Goal: Task Accomplishment & Management: Complete application form

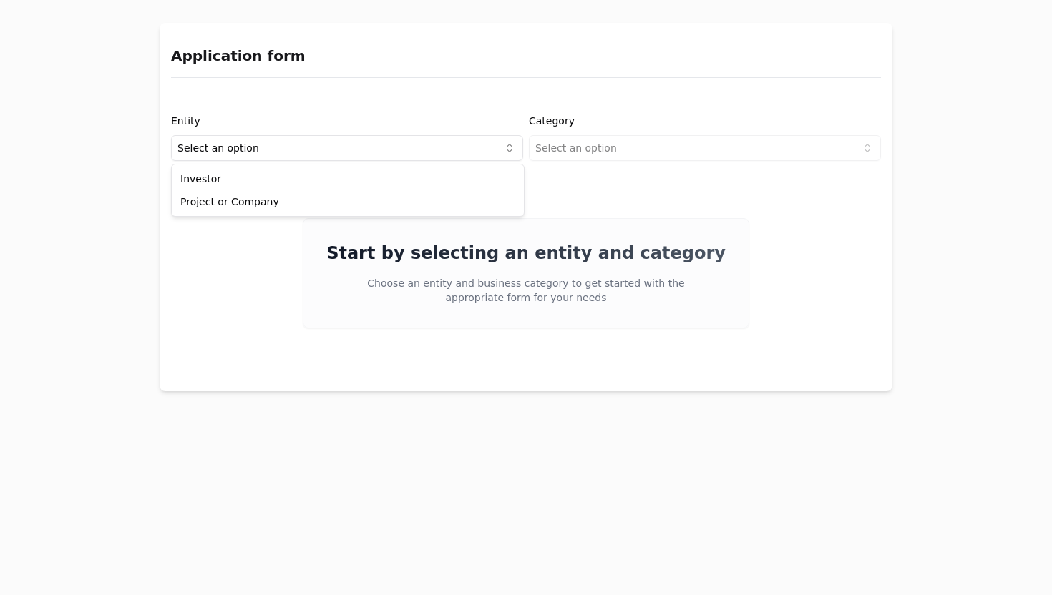
click at [323, 144] on html "Application form Entity Select an option Category Select an option Start by sel…" at bounding box center [526, 297] width 1052 height 595
click at [605, 147] on html "Application form Entity Project or Company Category Select an option Start by s…" at bounding box center [526, 297] width 1052 height 595
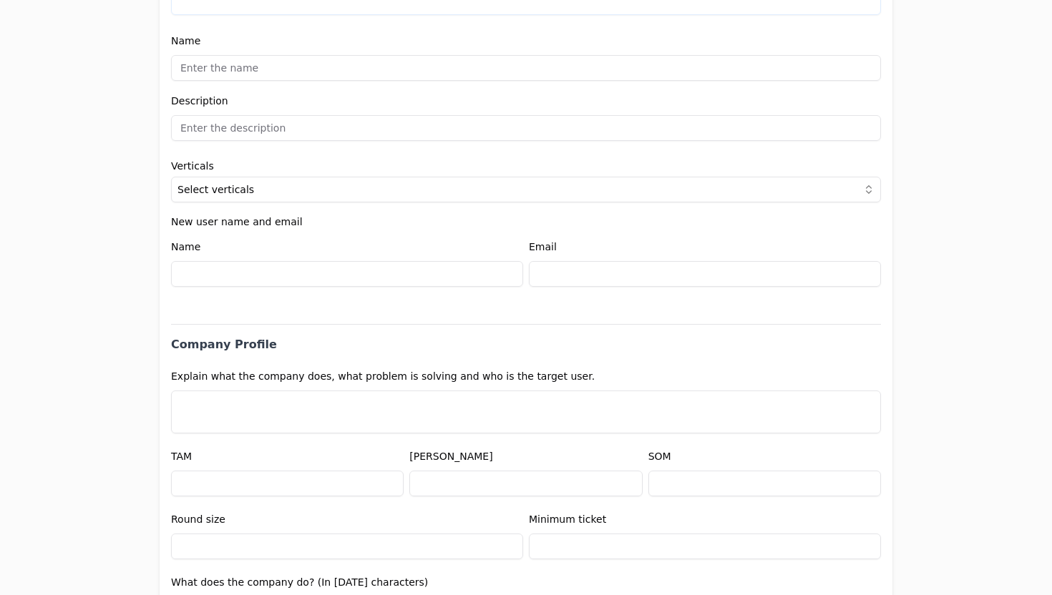
scroll to position [422, 0]
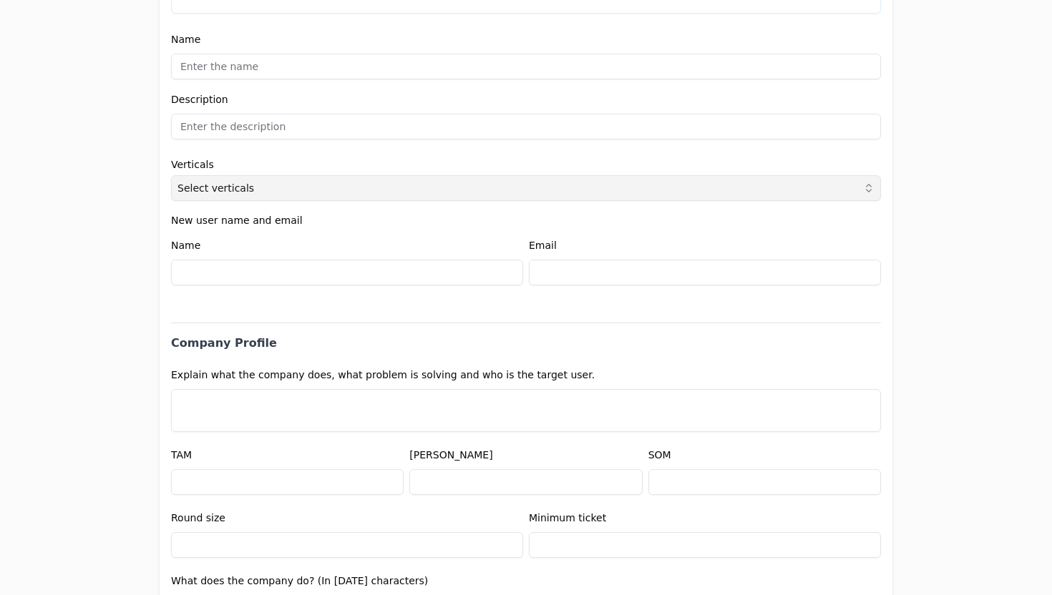
click at [411, 185] on button "Select verticals" at bounding box center [526, 188] width 710 height 26
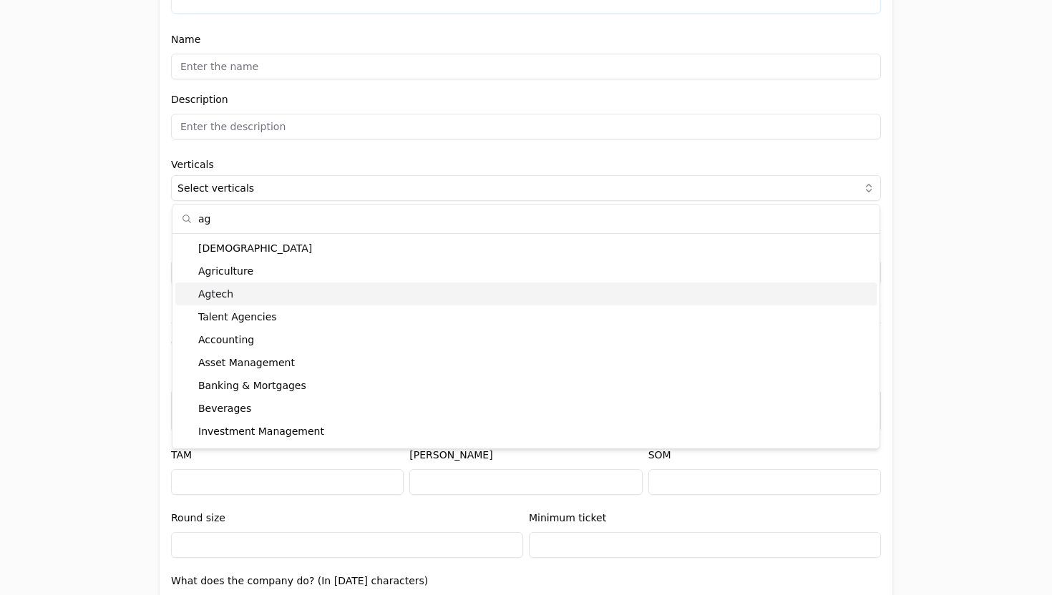
type input "ag"
click at [233, 295] on div "Agtech" at bounding box center [525, 294] width 701 height 23
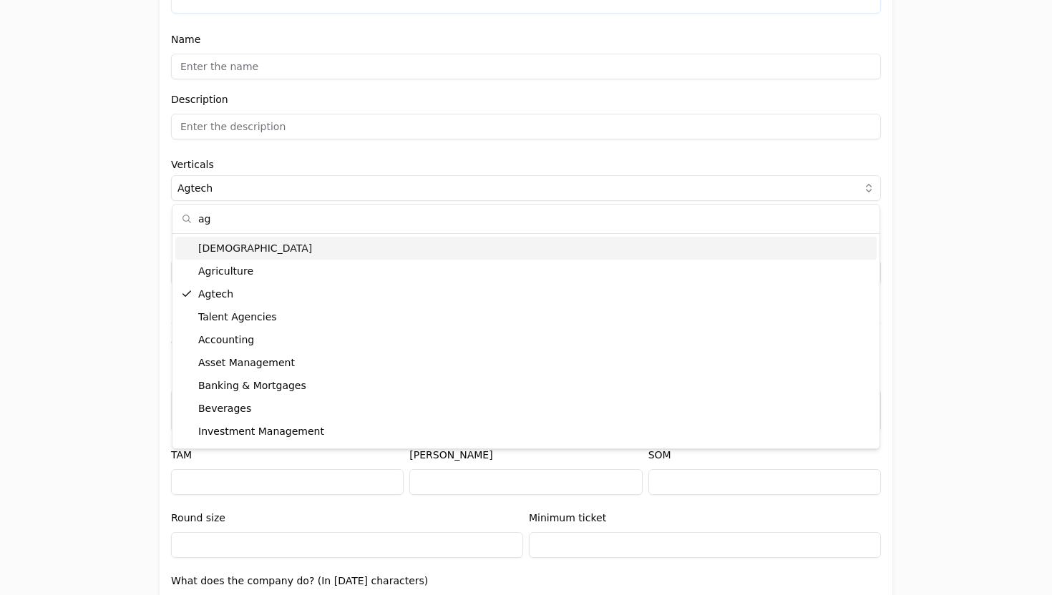
click at [118, 250] on div "Application form Entity Project or Company Category Startup Add new company det…" at bounding box center [526, 297] width 1052 height 595
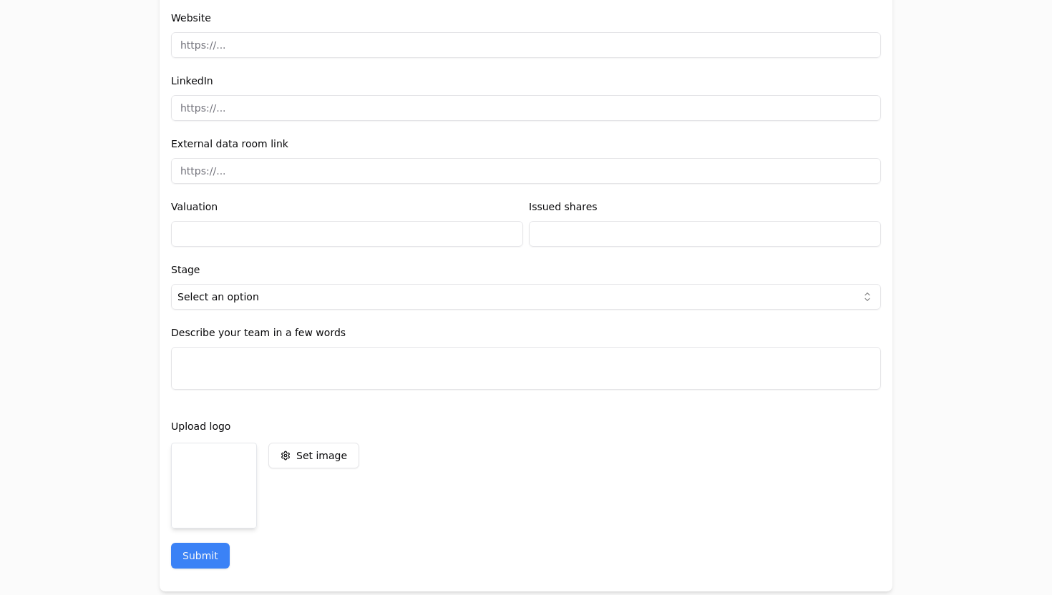
scroll to position [1729, 0]
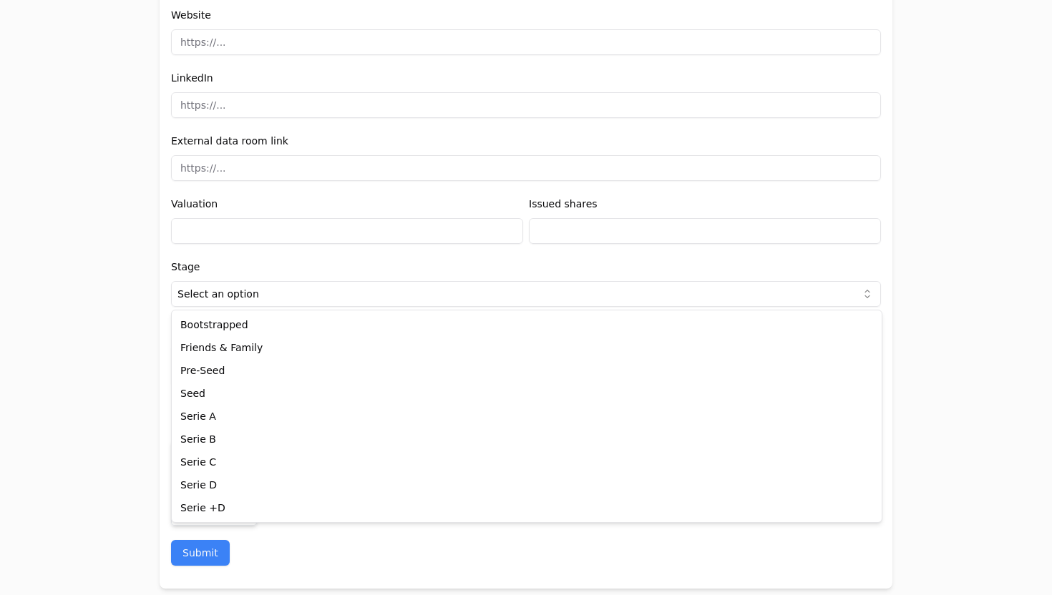
click at [235, 290] on html "Application form Entity Project or Company Category Startup Add new company det…" at bounding box center [526, 297] width 1052 height 595
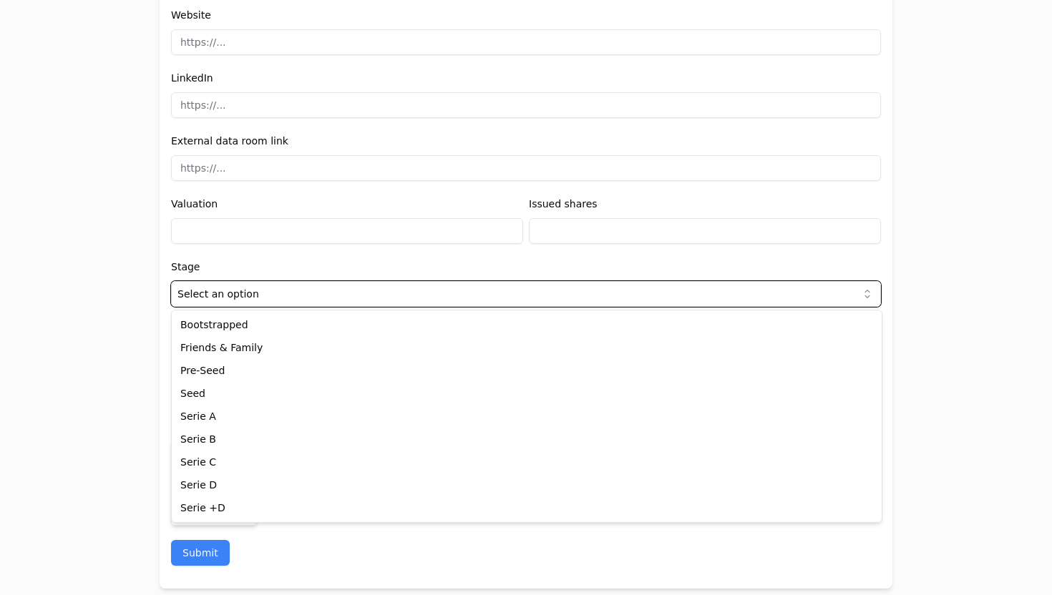
click at [0, 341] on html "Application form Entity Project or Company Category Startup Add new company det…" at bounding box center [526, 297] width 1052 height 595
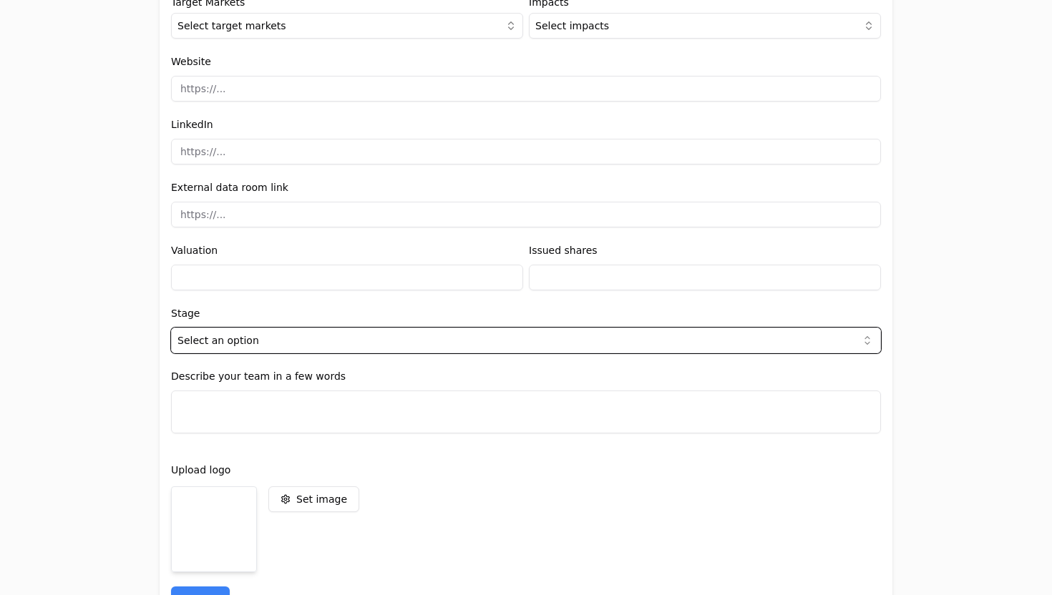
scroll to position [1682, 0]
click at [600, 286] on input "text" at bounding box center [705, 278] width 352 height 26
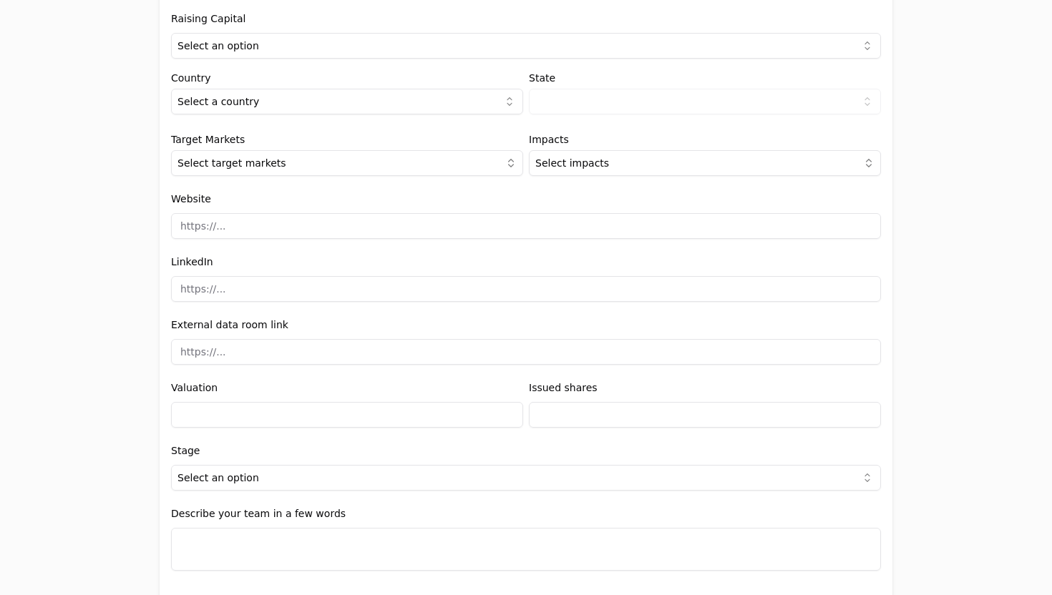
scroll to position [1522, 0]
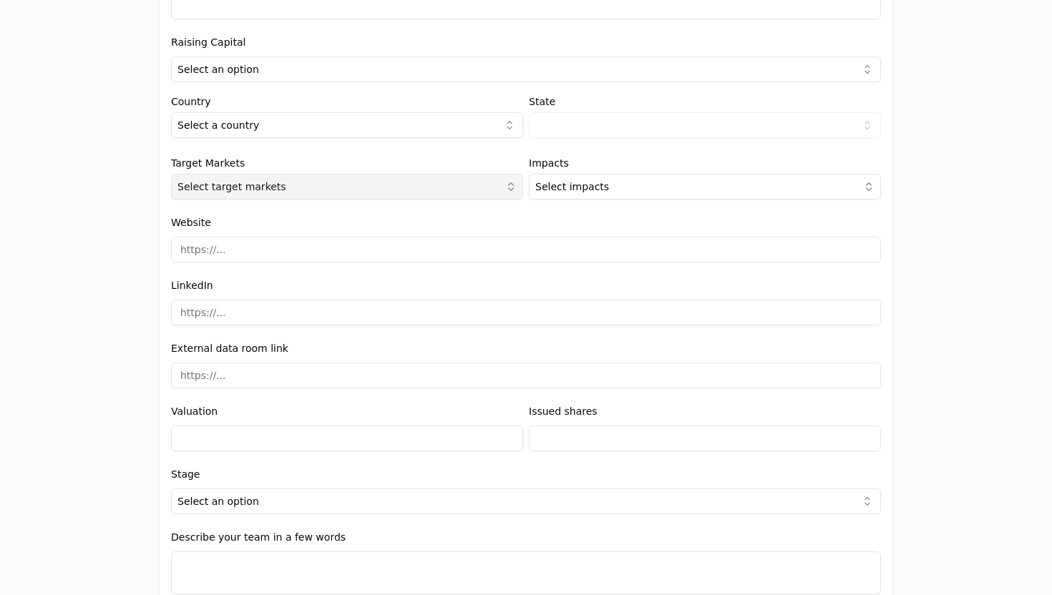
click at [298, 192] on button "Select target markets" at bounding box center [347, 187] width 352 height 26
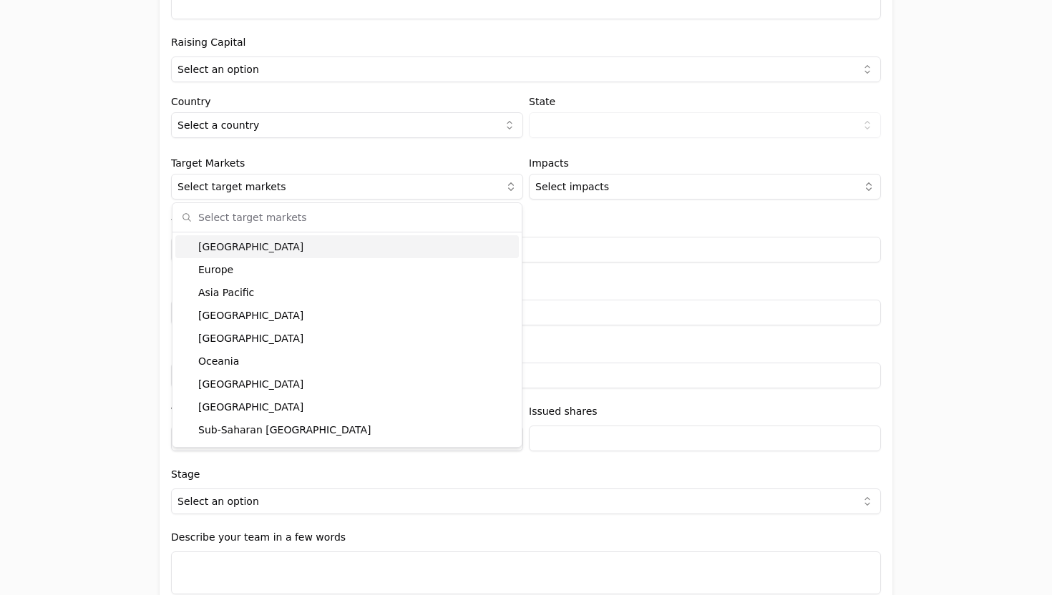
click at [52, 203] on div "Application form Entity Project or Company Category Startup Add new company det…" at bounding box center [526, 297] width 1052 height 595
